Goal: Use online tool/utility

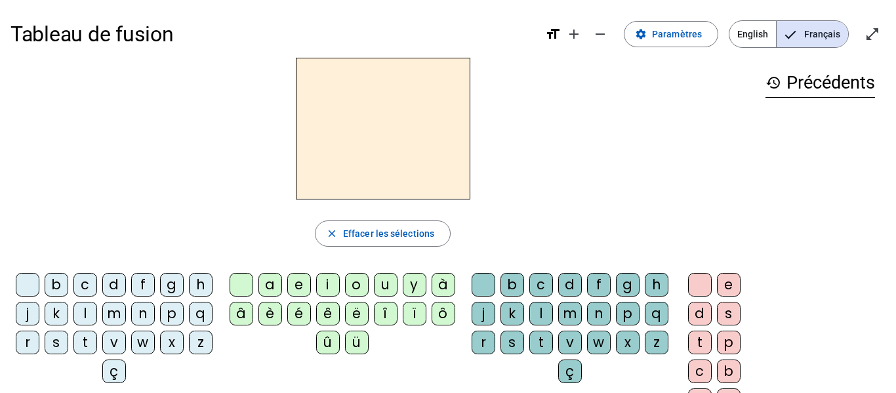
click at [68, 282] on div "b" at bounding box center [57, 285] width 24 height 24
click at [293, 284] on div "e" at bounding box center [299, 285] width 24 height 24
click at [553, 285] on div "c" at bounding box center [542, 285] width 24 height 24
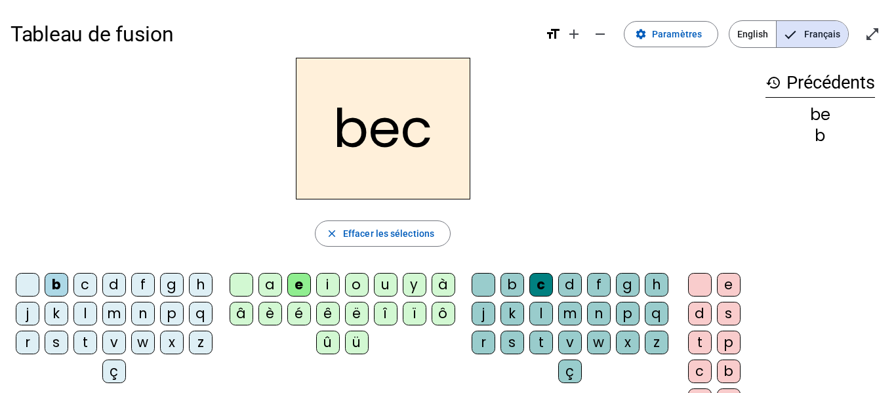
click at [68, 341] on div "s" at bounding box center [57, 343] width 24 height 24
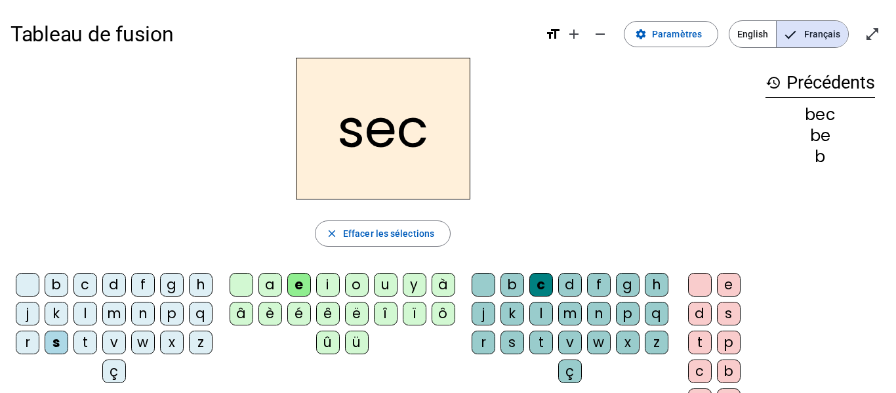
click at [265, 279] on div "a" at bounding box center [271, 285] width 24 height 24
click at [495, 284] on div at bounding box center [484, 285] width 24 height 24
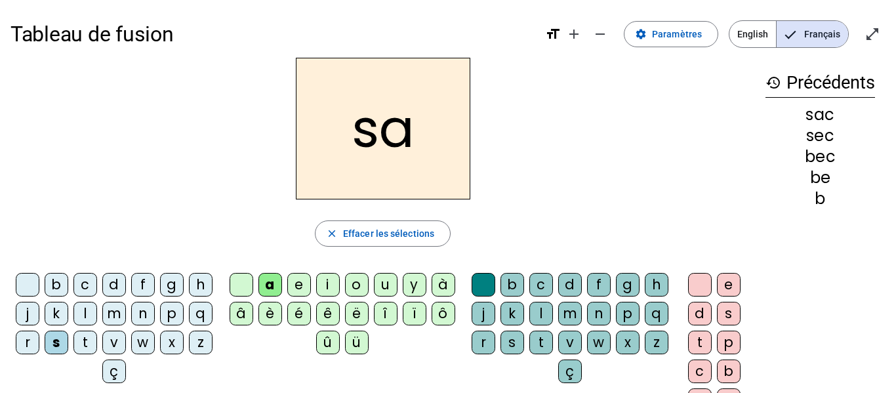
click at [126, 345] on div "v" at bounding box center [114, 343] width 24 height 24
click at [553, 310] on div "l" at bounding box center [542, 314] width 24 height 24
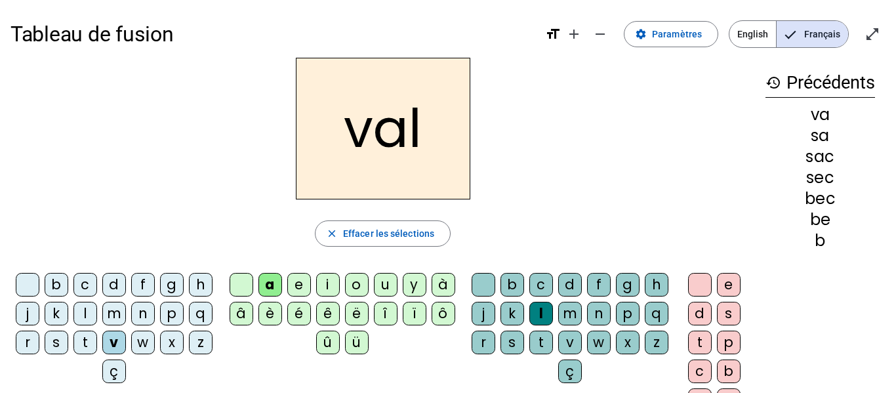
click at [126, 317] on div "m" at bounding box center [114, 314] width 24 height 24
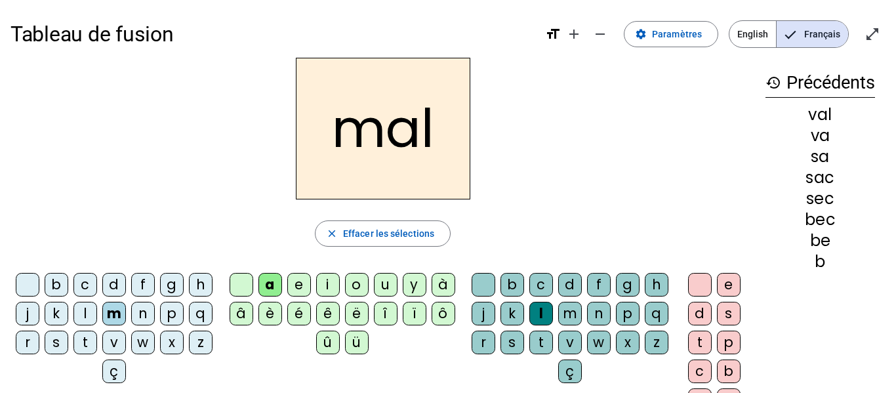
click at [327, 285] on div "i" at bounding box center [328, 285] width 24 height 24
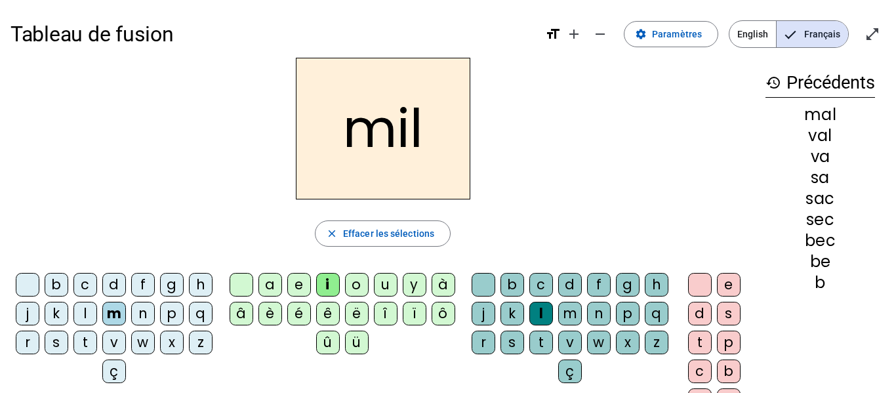
click at [68, 344] on div "s" at bounding box center [57, 343] width 24 height 24
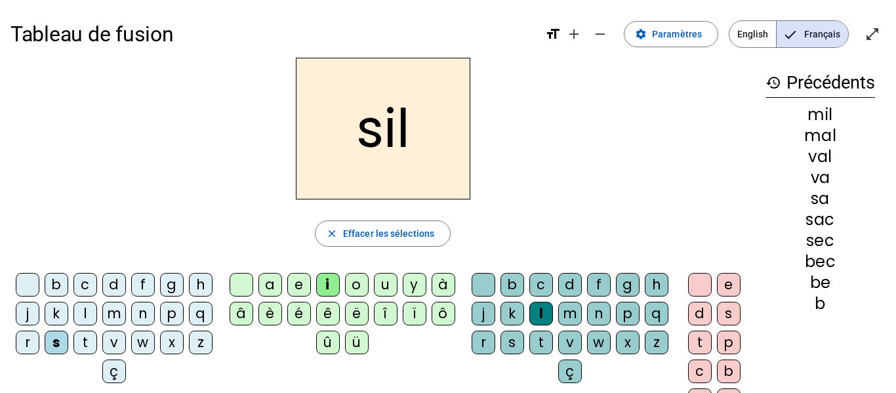
click at [270, 285] on div "a" at bounding box center [271, 285] width 24 height 24
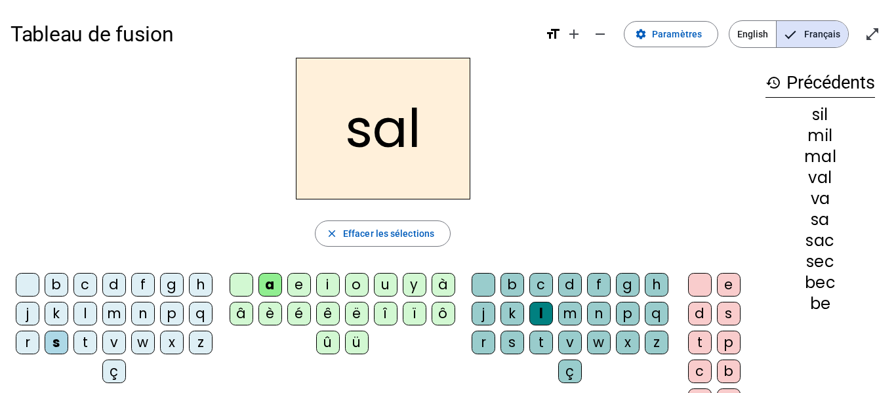
click at [353, 282] on div "o" at bounding box center [357, 285] width 24 height 24
click at [300, 280] on div "e" at bounding box center [299, 285] width 24 height 24
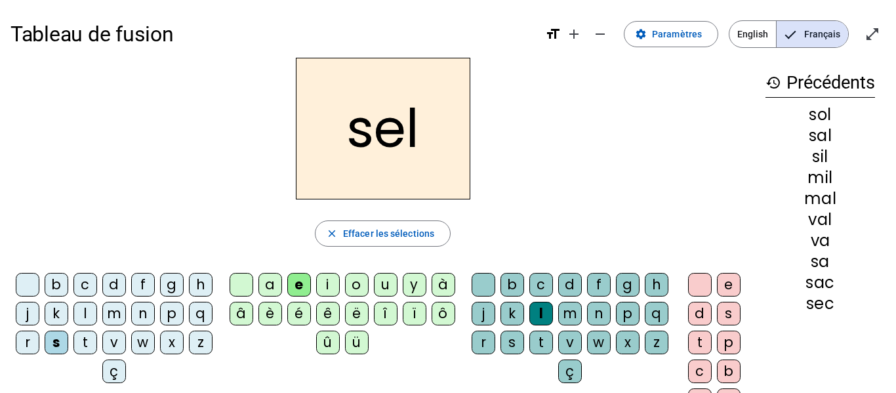
click at [184, 287] on div "g" at bounding box center [172, 285] width 24 height 24
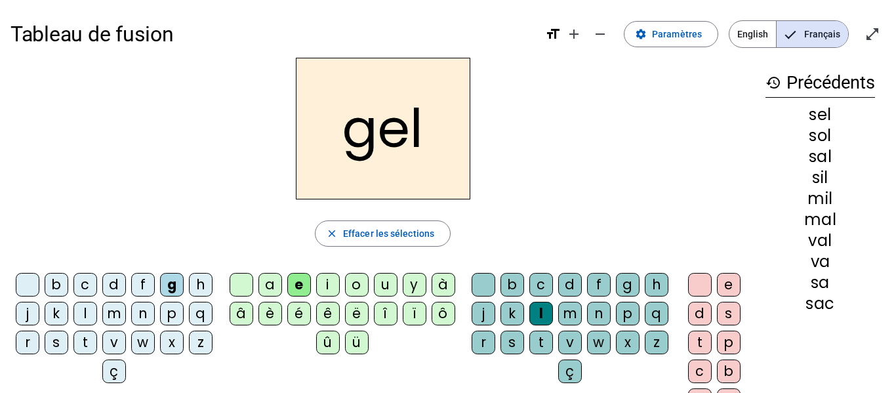
click at [68, 280] on div "b" at bounding box center [57, 285] width 24 height 24
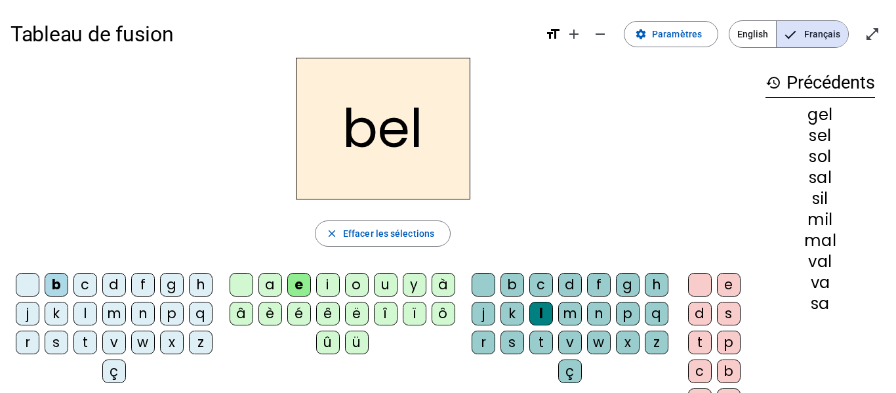
click at [97, 347] on div "t" at bounding box center [86, 343] width 24 height 24
